Goal: Register for event/course

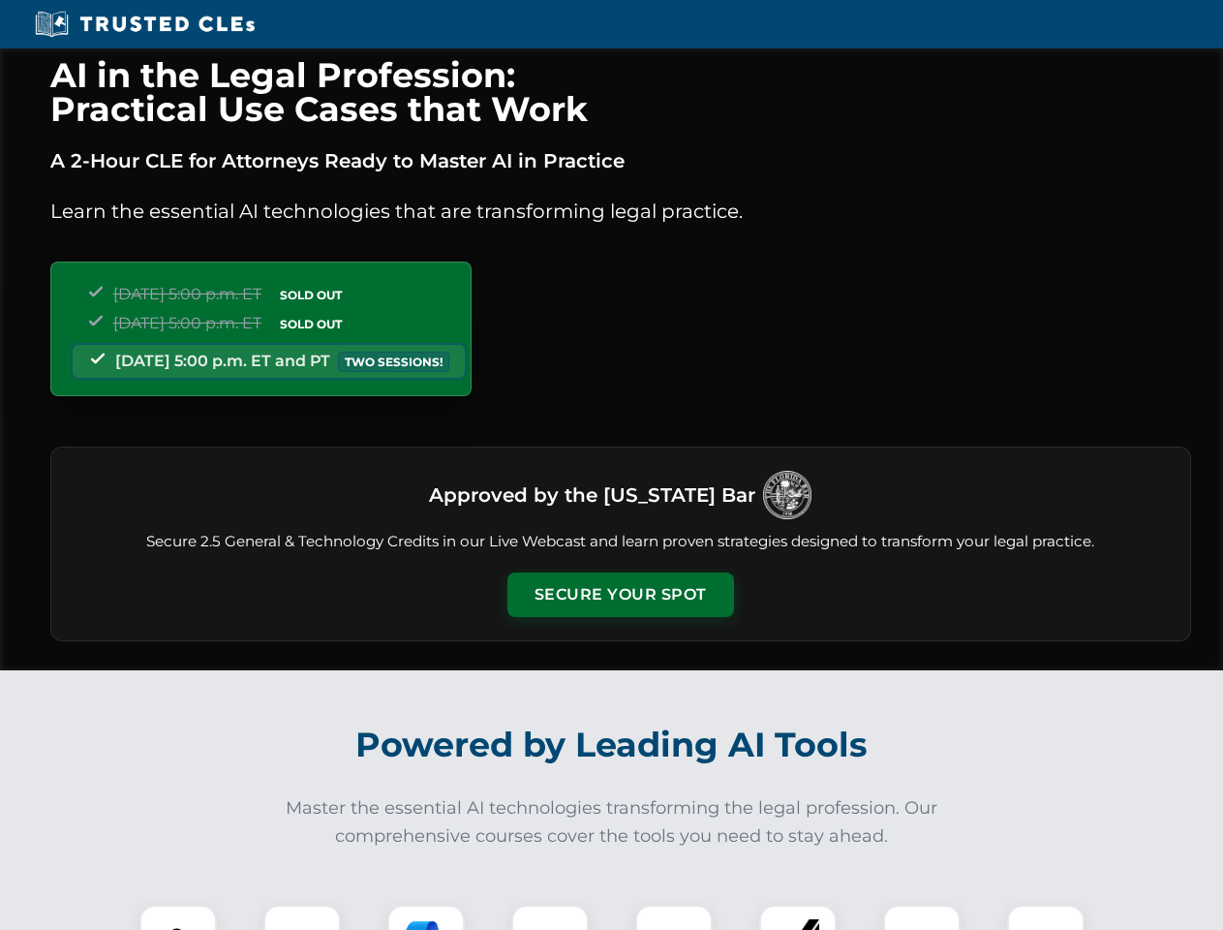
click at [620, 595] on button "Secure Your Spot" at bounding box center [621, 594] width 227 height 45
click at [178, 917] on img at bounding box center [178, 943] width 56 height 56
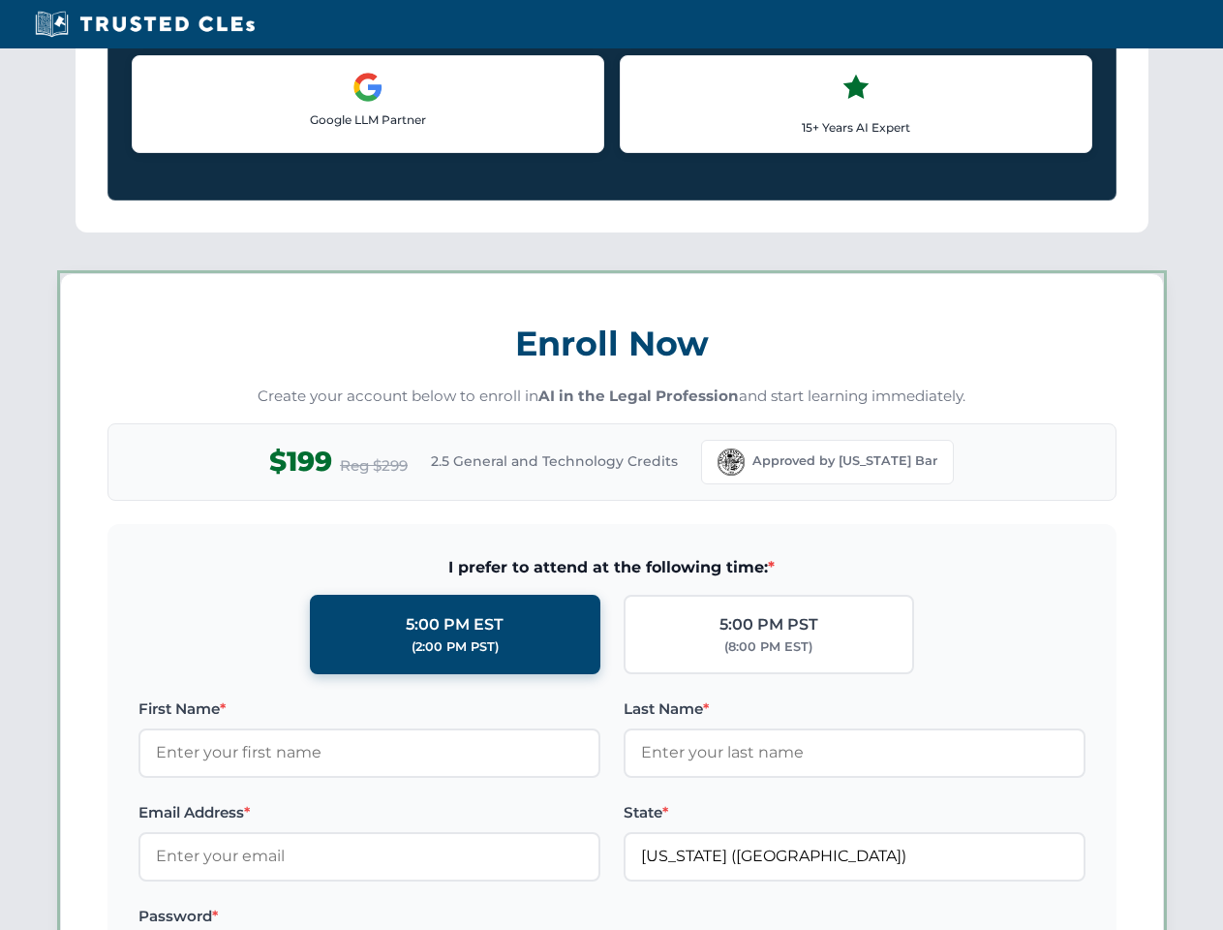
click at [550, 917] on div "AI in the Legal Profession: Practical Use Cases that Work A 2-Hour CLE for Atto…" at bounding box center [611, 908] width 1223 height 4532
